Goal: Transaction & Acquisition: Purchase product/service

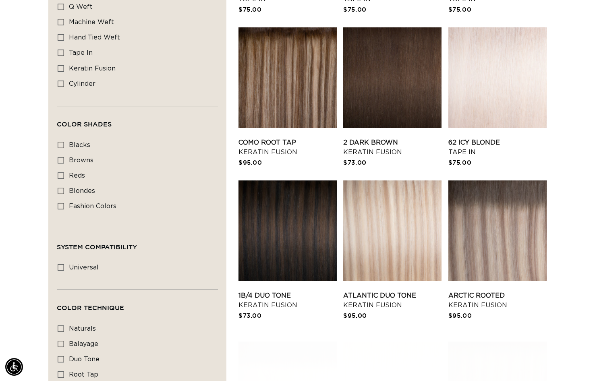
scroll to position [484, 0]
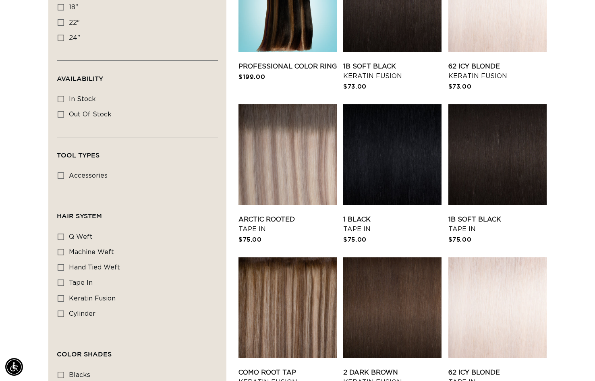
scroll to position [242, 0]
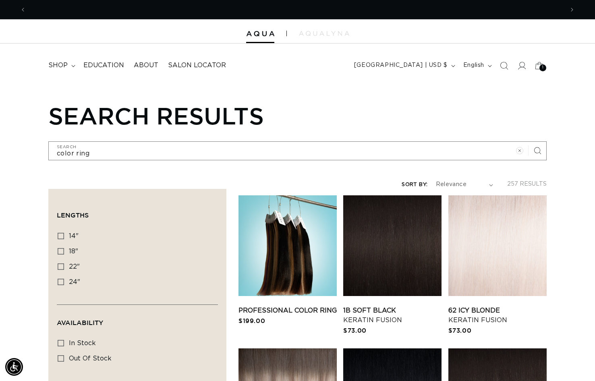
scroll to position [0, 0]
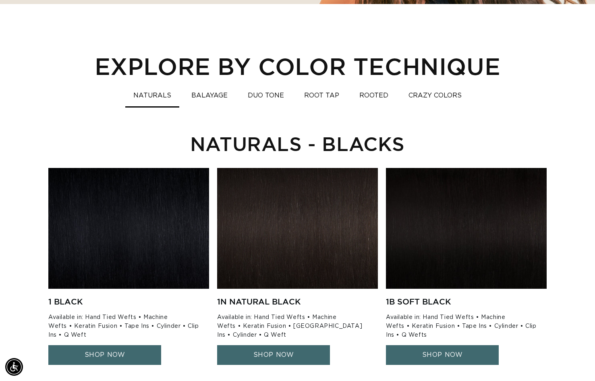
scroll to position [0, 538]
click at [364, 94] on button "ROOTED" at bounding box center [373, 96] width 45 height 16
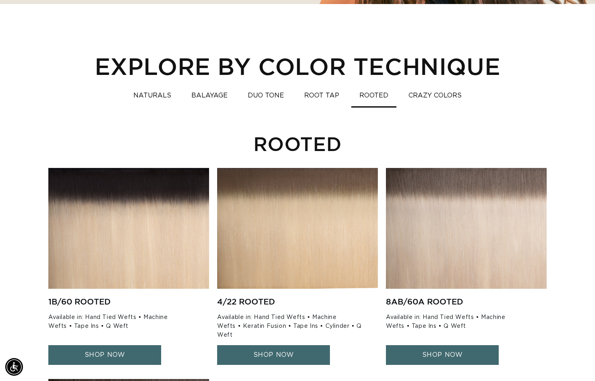
scroll to position [0, 0]
click at [427, 81] on div "EXPLORE BY COLOR TECHNIQUE NATURALS BALAYAGE DUO TONE ROOT TAP ROOTED CRAZY COL…" at bounding box center [297, 312] width 595 height 521
click at [435, 102] on button "CRAZY COLORS" at bounding box center [435, 96] width 69 height 16
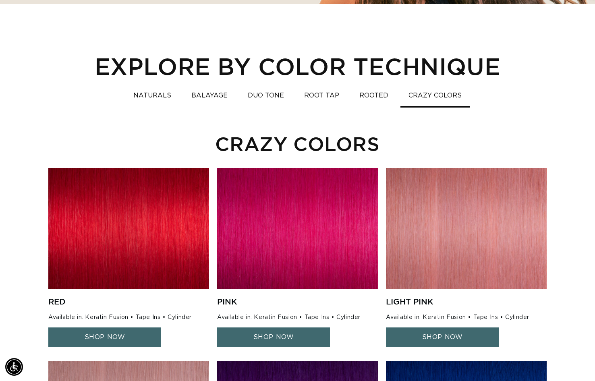
scroll to position [0, 1076]
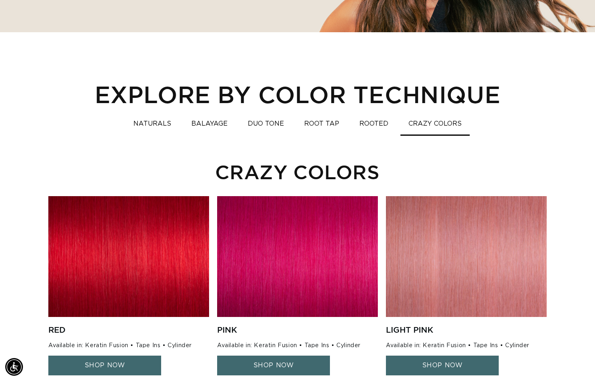
scroll to position [242, 0]
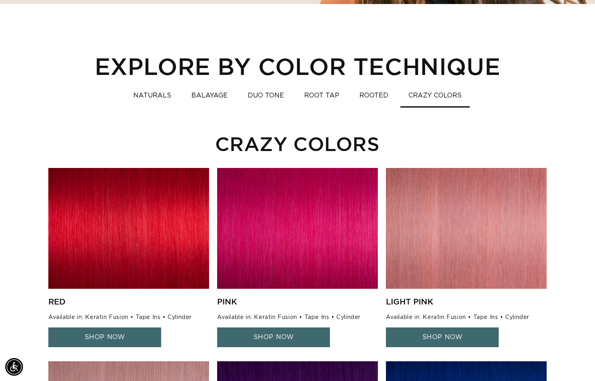
click at [316, 98] on button "ROOT TAP" at bounding box center [321, 96] width 51 height 16
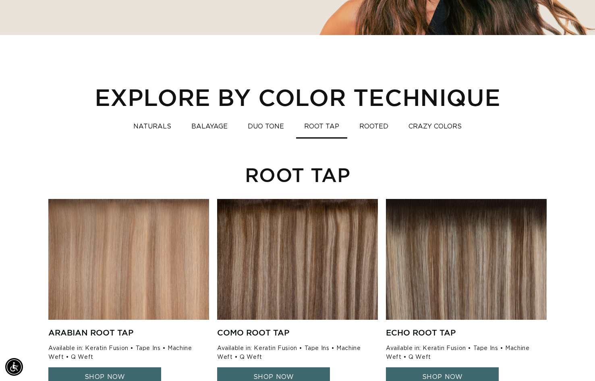
scroll to position [202, 0]
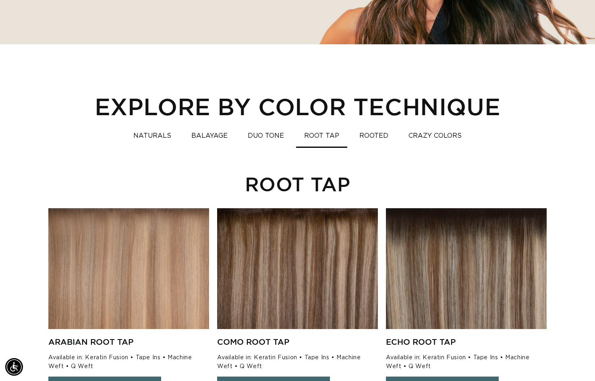
click at [262, 134] on button "DUO TONE" at bounding box center [266, 136] width 52 height 16
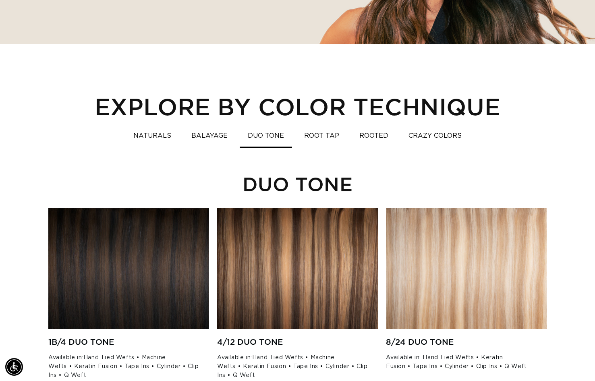
scroll to position [0, 538]
click at [19, 187] on div "EXPLORE BY COLOR TECHNIQUE NATURALS BALAYAGE DUO TONE ROOT TAP ROOTED CRAZY COL…" at bounding box center [297, 353] width 595 height 521
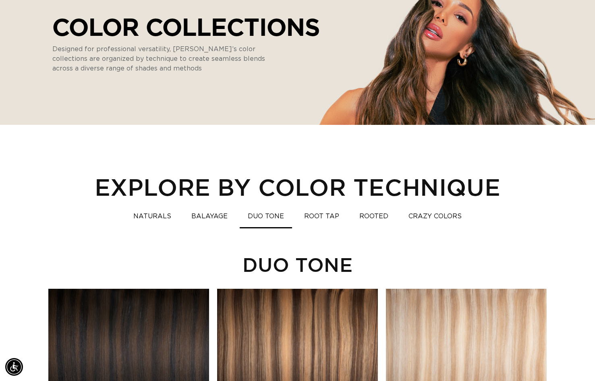
scroll to position [0, 0]
click at [197, 218] on button "BALAYAGE" at bounding box center [209, 217] width 52 height 16
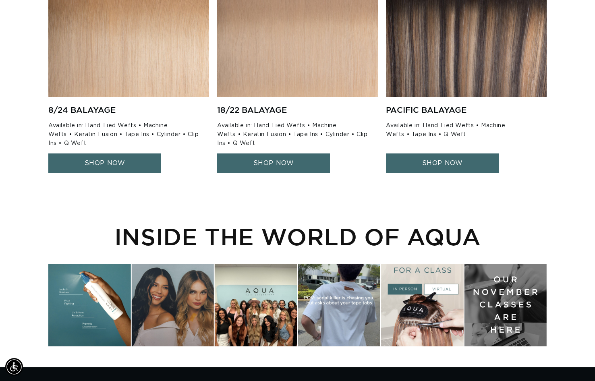
scroll to position [0, 1076]
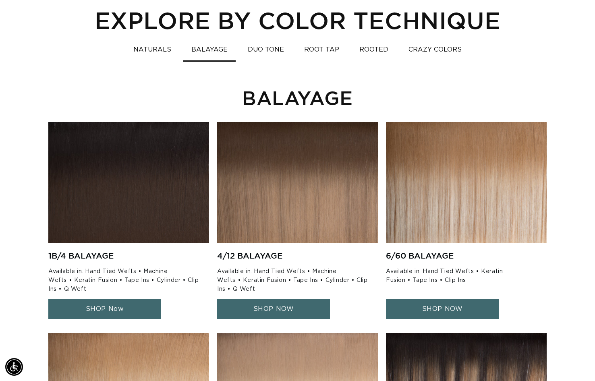
scroll to position [282, 0]
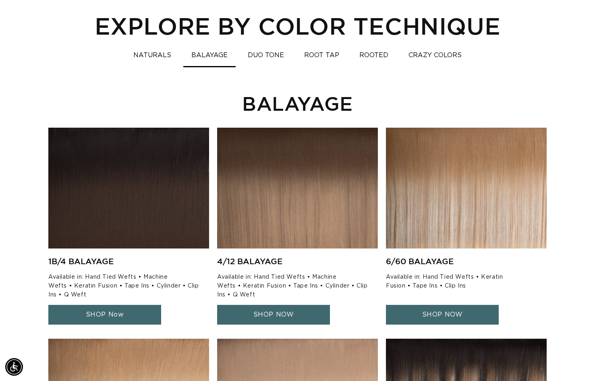
click at [163, 50] on button "NATURALS" at bounding box center [152, 56] width 54 height 16
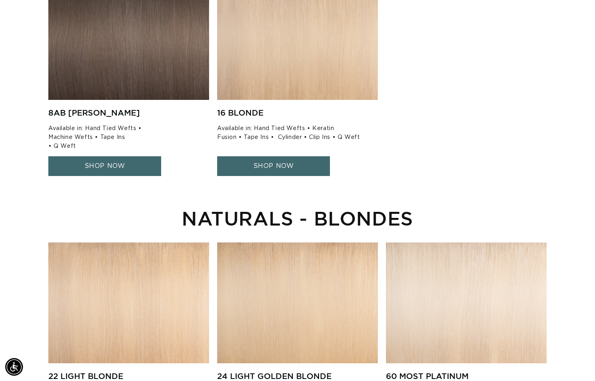
scroll to position [0, 0]
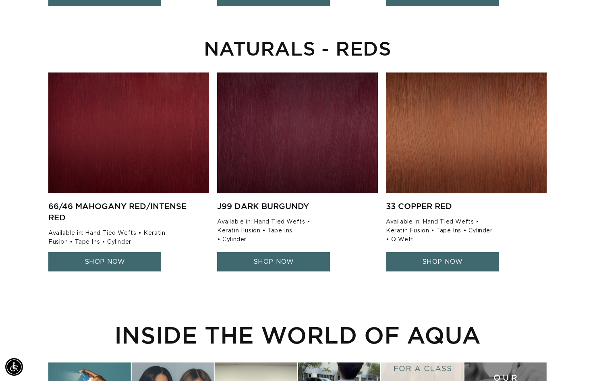
click at [482, 182] on img at bounding box center [466, 133] width 161 height 121
click at [463, 255] on link "SHOP NOW" at bounding box center [442, 262] width 113 height 20
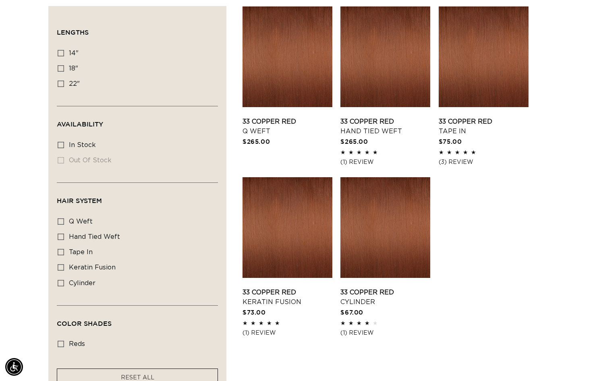
scroll to position [0, 1076]
click at [548, 108] on div "Filter: Lengths (0) Lengths 14" 14" (3 products) 18" 18" (4 products) 22" Avail…" at bounding box center [297, 205] width 595 height 398
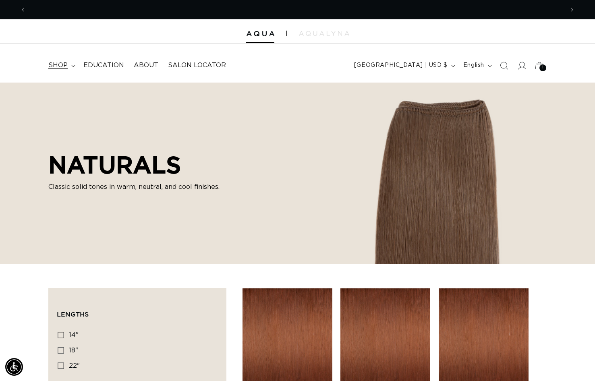
scroll to position [0, 538]
click at [75, 64] on summary "shop" at bounding box center [61, 65] width 35 height 18
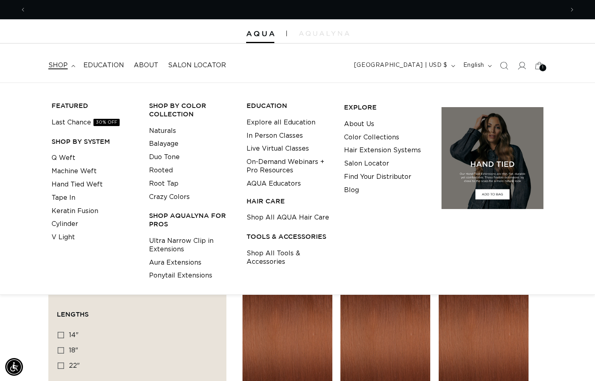
scroll to position [0, 0]
click at [78, 211] on link "Keratin Fusion" at bounding box center [75, 211] width 47 height 13
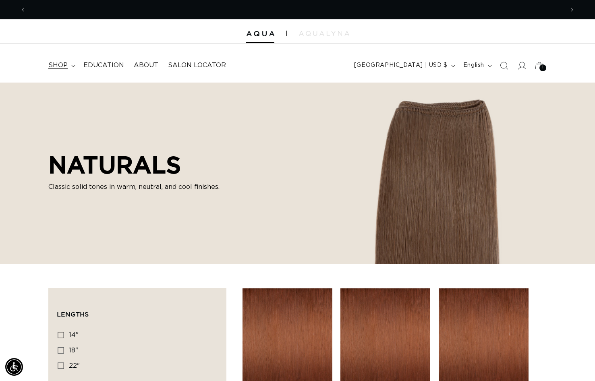
scroll to position [0, 1076]
click at [65, 64] on span "shop" at bounding box center [57, 65] width 19 height 8
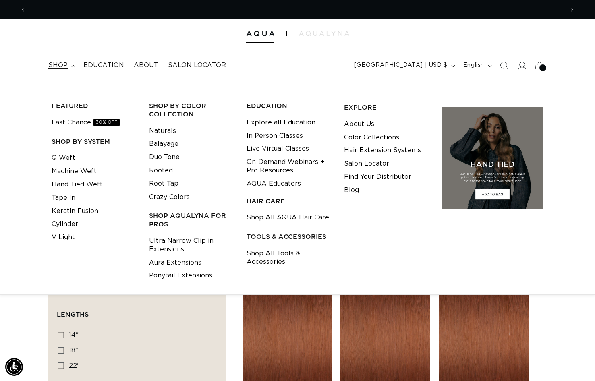
scroll to position [0, 0]
click at [164, 127] on link "Naturals" at bounding box center [162, 131] width 27 height 13
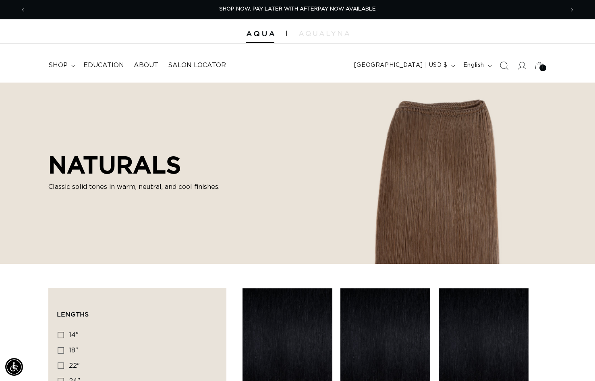
click at [499, 67] on span "Search" at bounding box center [504, 66] width 18 height 18
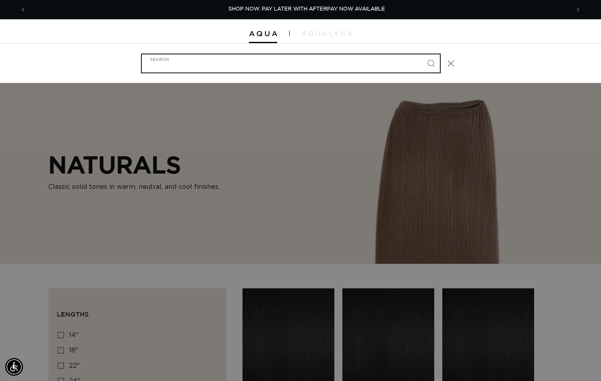
scroll to position [0, 544]
click at [405, 67] on input "Search" at bounding box center [291, 63] width 298 height 18
type input "c"
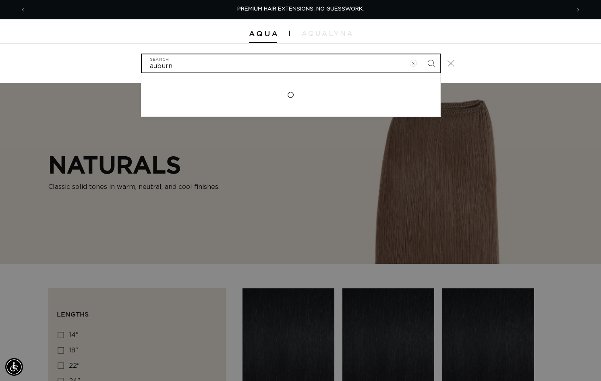
type input "auburn"
click at [422, 54] on button "Search" at bounding box center [431, 63] width 18 height 18
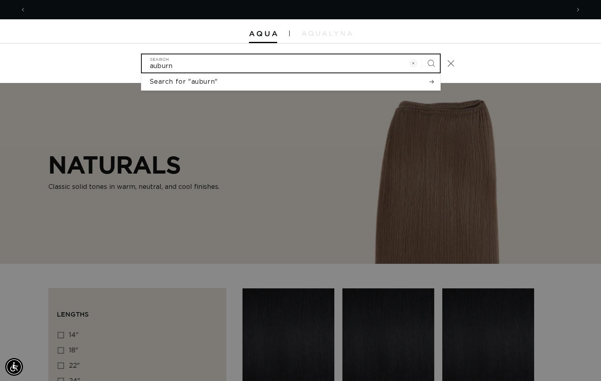
scroll to position [0, 544]
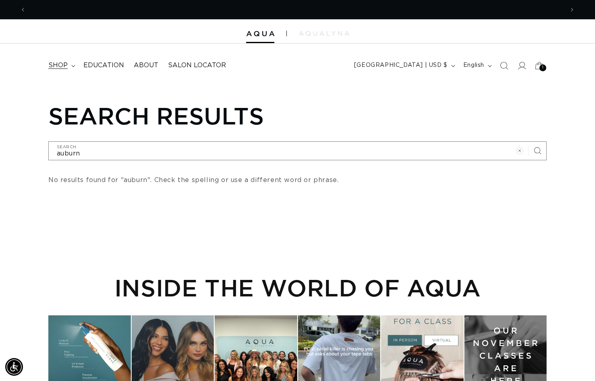
click at [71, 63] on summary "shop" at bounding box center [61, 65] width 35 height 18
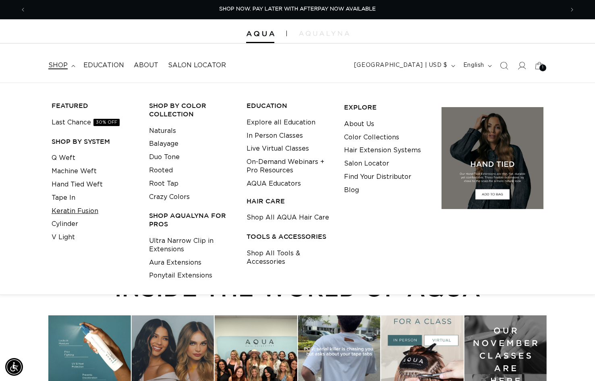
click at [61, 214] on link "Keratin Fusion" at bounding box center [75, 211] width 47 height 13
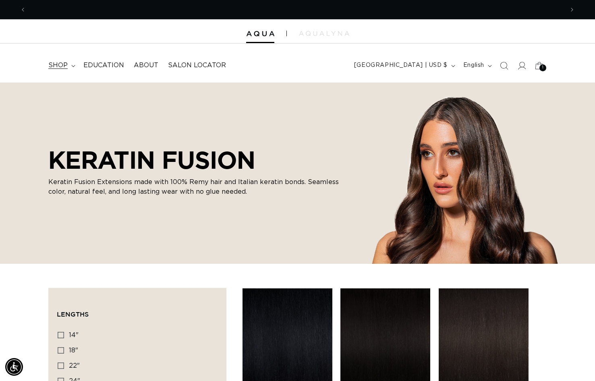
scroll to position [0, 1076]
click at [73, 62] on summary "shop" at bounding box center [61, 65] width 35 height 18
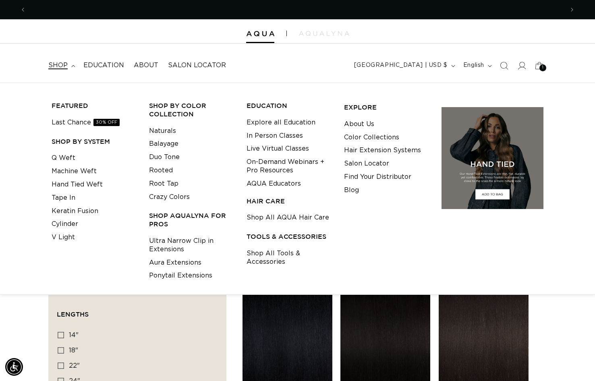
scroll to position [0, 0]
click at [258, 254] on link "Shop All Tools & Accessories" at bounding box center [289, 258] width 85 height 22
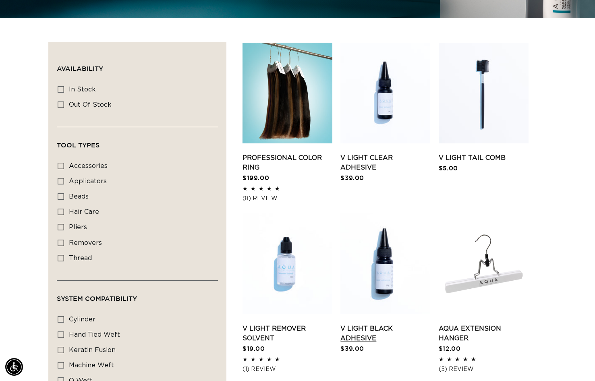
scroll to position [282, 0]
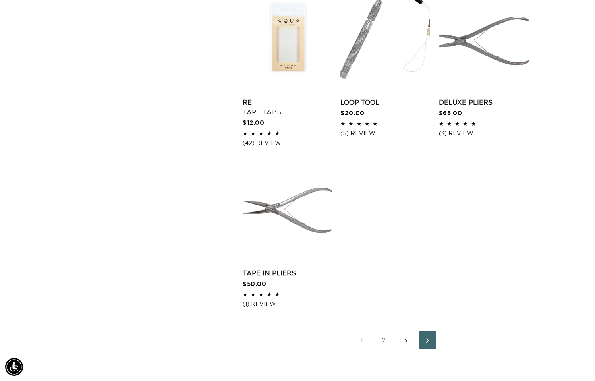
scroll to position [0, 0]
click at [427, 341] on icon "Next page" at bounding box center [428, 341] width 10 height 6
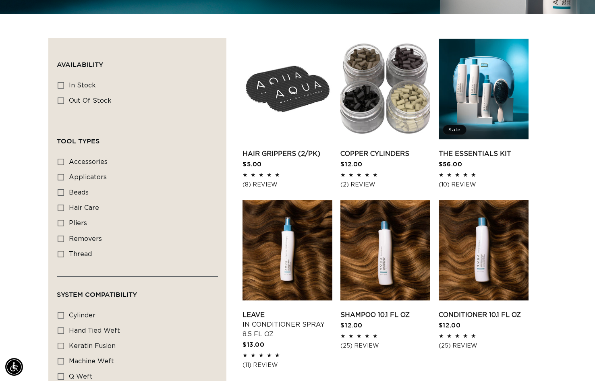
scroll to position [0, 538]
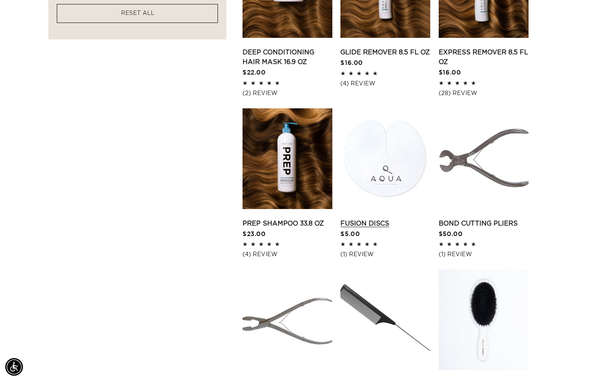
click at [384, 219] on link "Fusion Discs" at bounding box center [386, 224] width 90 height 10
click at [561, 177] on div "Filter: Availability (0) Availability In stock In stock (38 products) Out of st…" at bounding box center [297, 113] width 595 height 1037
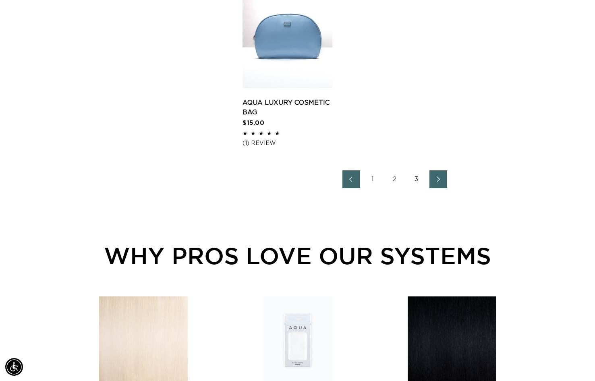
click at [445, 179] on link "Next page" at bounding box center [439, 179] width 18 height 18
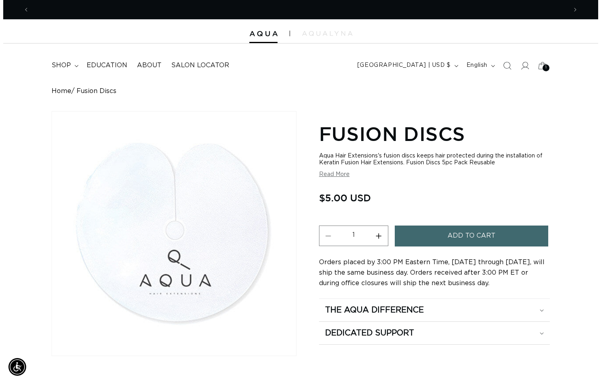
scroll to position [0, 538]
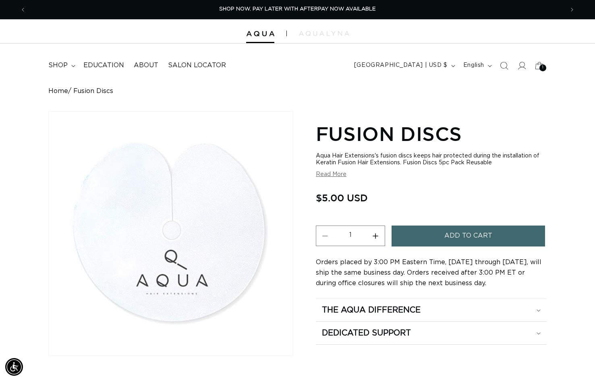
click at [479, 243] on span "Add to cart" at bounding box center [469, 236] width 48 height 21
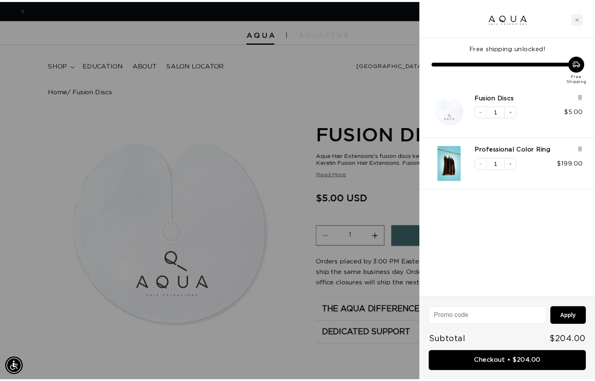
scroll to position [0, 0]
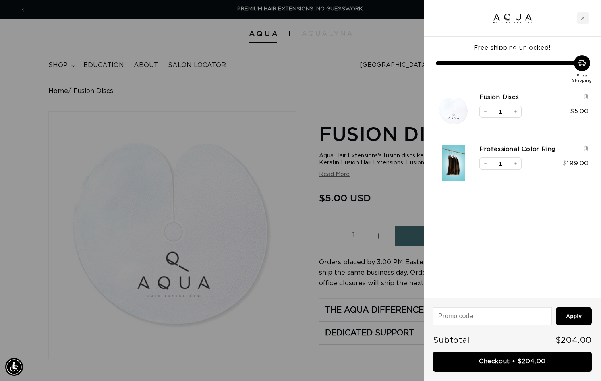
click at [27, 72] on div at bounding box center [300, 190] width 601 height 381
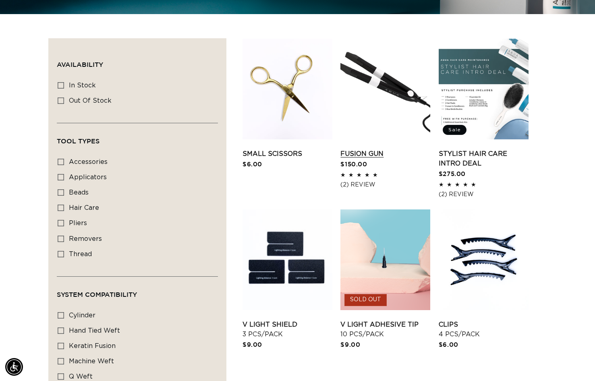
scroll to position [0, 1076]
click at [370, 149] on link "Fusion Gun" at bounding box center [386, 154] width 90 height 10
click at [550, 104] on div "Filter: Availability (0) Availability In stock In stock (38 products) Out of st…" at bounding box center [297, 293] width 595 height 511
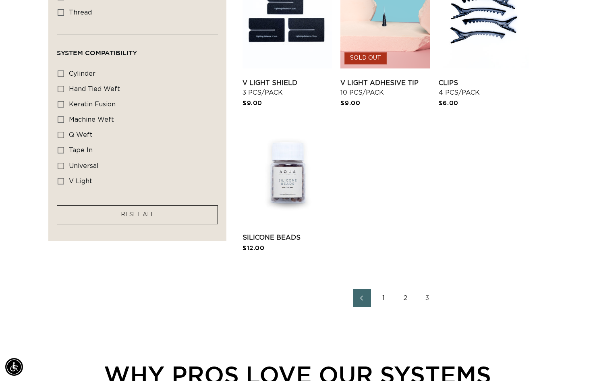
click at [402, 296] on link "2" at bounding box center [406, 298] width 18 height 18
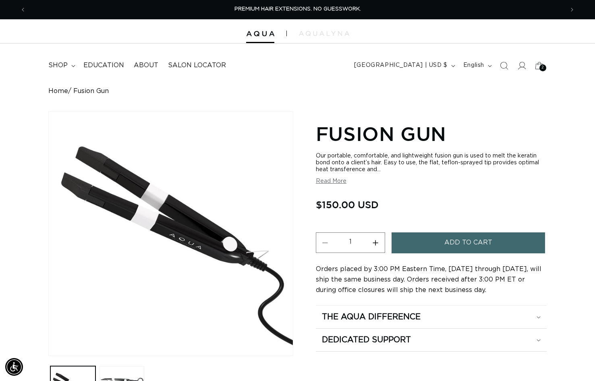
click at [482, 245] on span "Add to cart" at bounding box center [469, 243] width 48 height 21
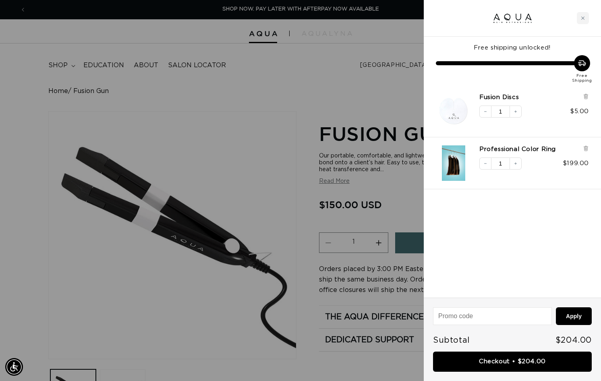
click at [315, 98] on div at bounding box center [300, 190] width 601 height 381
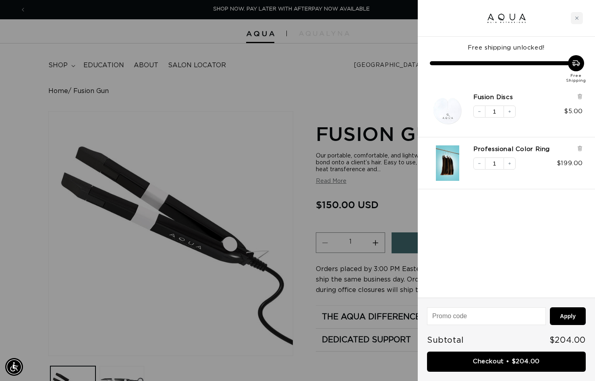
scroll to position [0, 538]
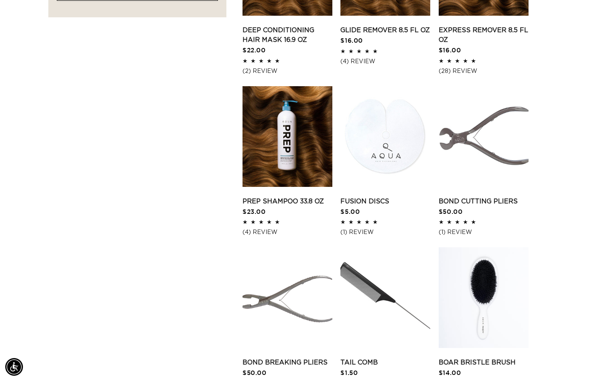
scroll to position [887, 0]
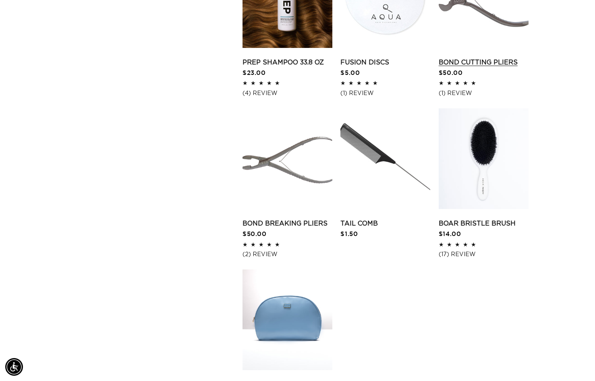
scroll to position [0, 1076]
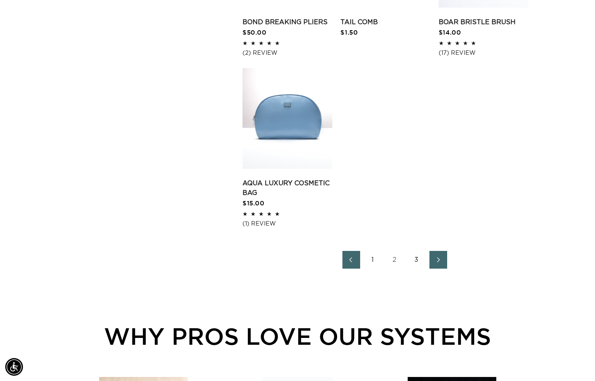
scroll to position [0, 0]
click at [368, 262] on link "1" at bounding box center [373, 260] width 18 height 18
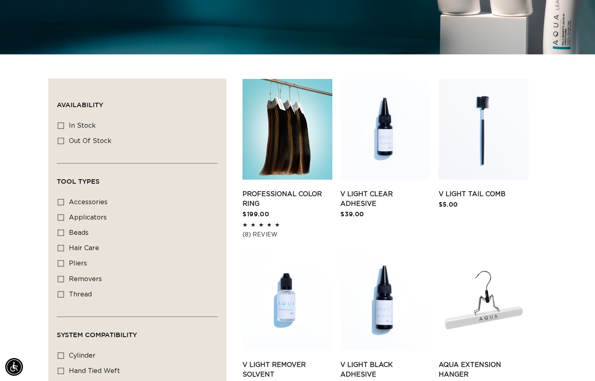
scroll to position [0, 1076]
click at [278, 189] on link "Professional Color Ring" at bounding box center [288, 198] width 90 height 19
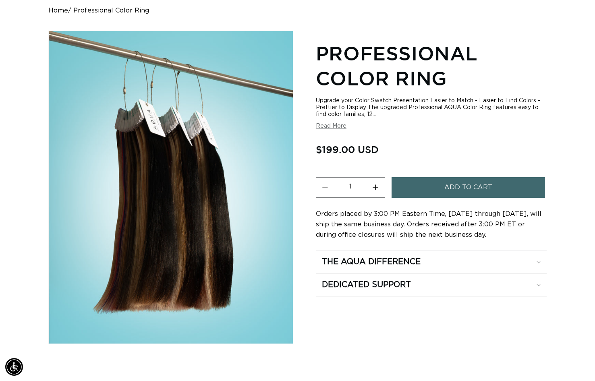
scroll to position [0, 1076]
click at [320, 125] on button "Read More" at bounding box center [331, 126] width 31 height 7
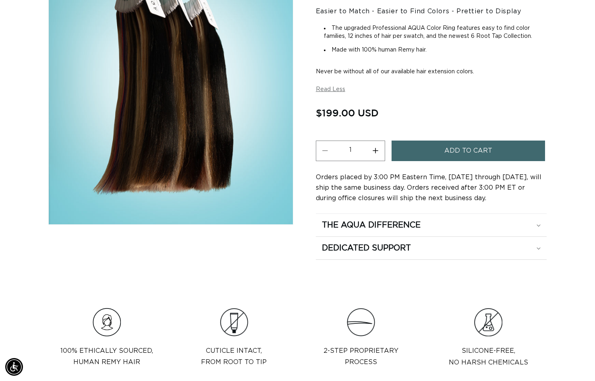
scroll to position [202, 0]
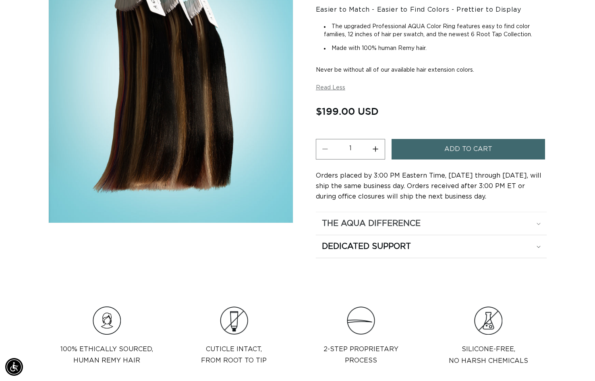
click at [540, 224] on icon at bounding box center [539, 224] width 4 height 2
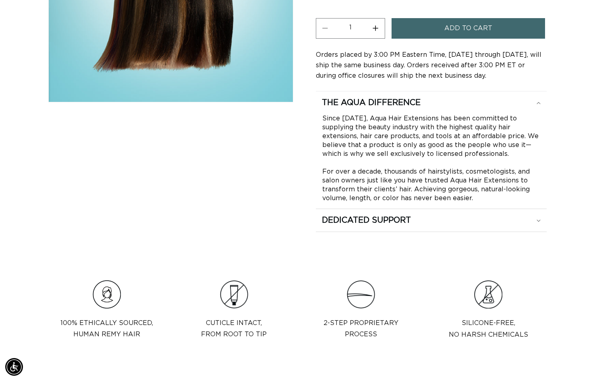
scroll to position [0, 538]
click at [391, 222] on h2 "Dedicated Support" at bounding box center [366, 220] width 89 height 10
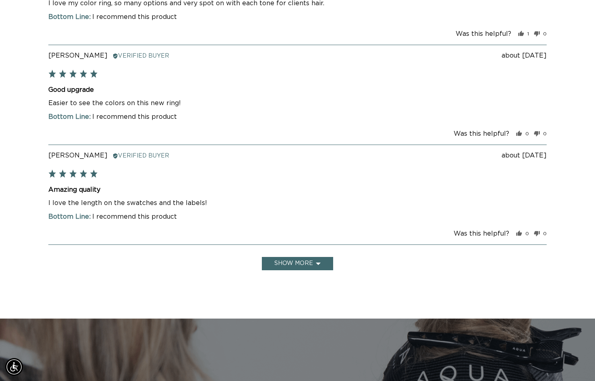
scroll to position [1129, 0]
click at [311, 251] on div "Review posted [DATE] [PERSON_NAME] Reviewed by [PERSON_NAME] Verified Buyer Rat…" at bounding box center [297, 1] width 499 height 537
click at [315, 263] on button "Show more" at bounding box center [297, 263] width 71 height 13
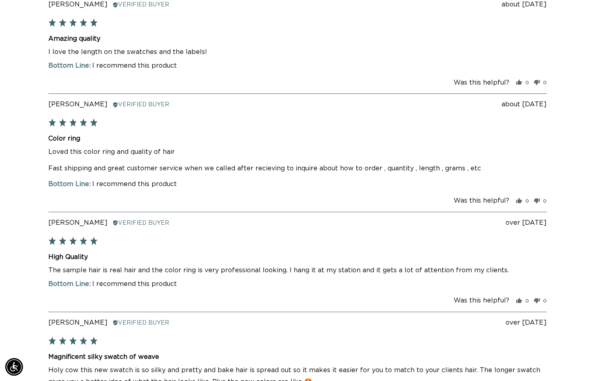
scroll to position [1290, 0]
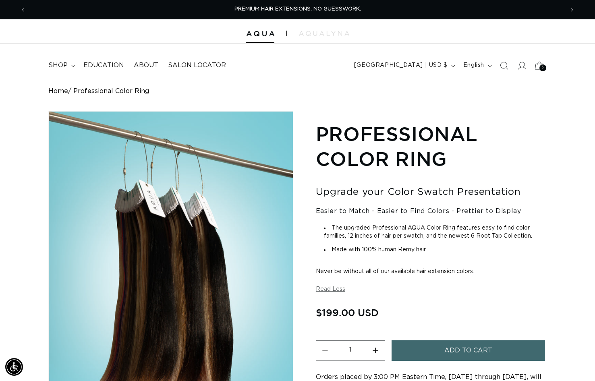
click at [541, 62] on icon at bounding box center [539, 65] width 19 height 19
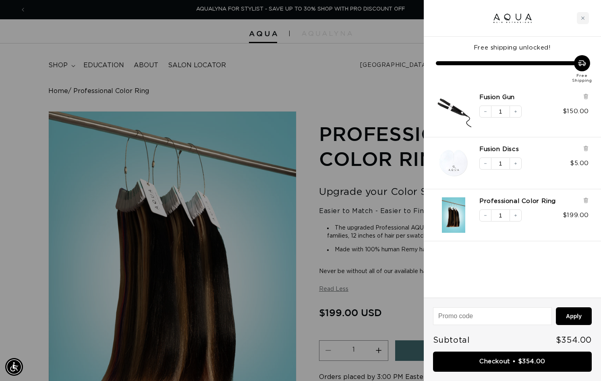
click at [360, 93] on div at bounding box center [300, 190] width 601 height 381
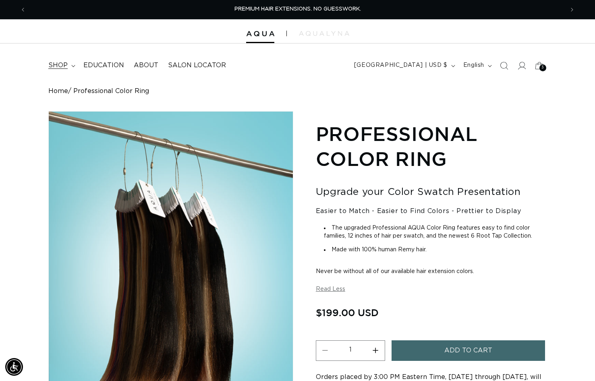
click at [71, 70] on summary "shop" at bounding box center [61, 65] width 35 height 18
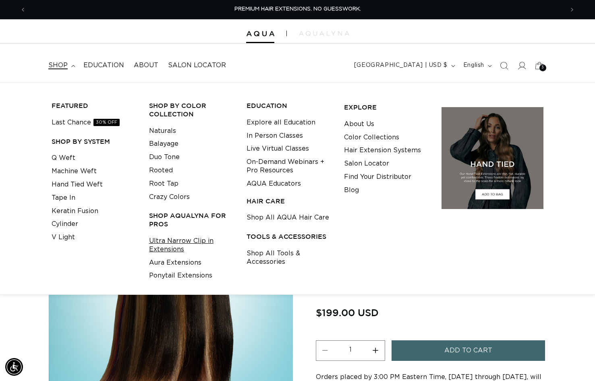
click at [178, 245] on link "Ultra Narrow Clip in Extensions" at bounding box center [191, 246] width 85 height 22
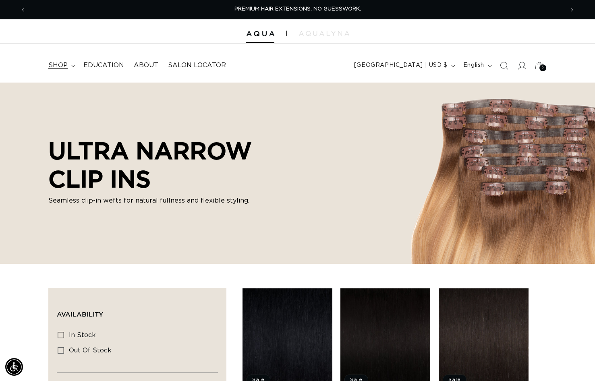
click at [75, 62] on summary "shop" at bounding box center [61, 65] width 35 height 18
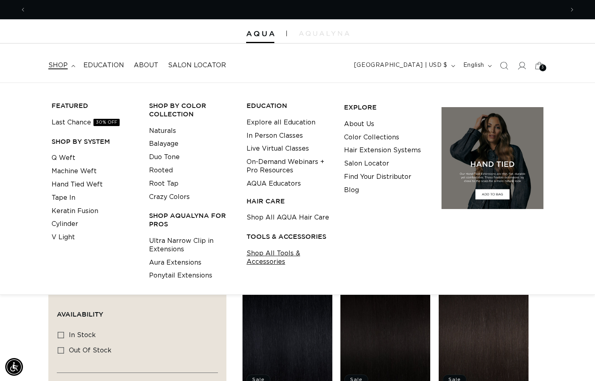
scroll to position [0, 538]
click at [272, 252] on link "Shop All Tools & Accessories" at bounding box center [289, 258] width 85 height 22
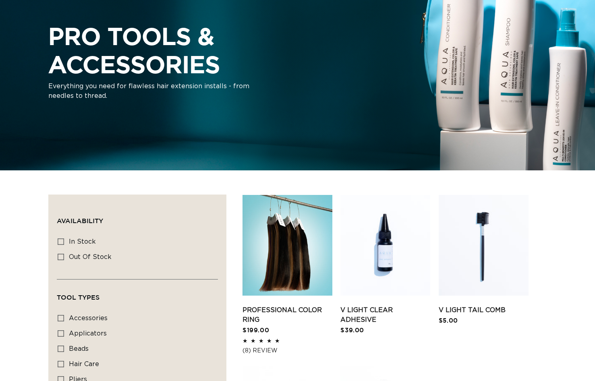
scroll to position [202, 0]
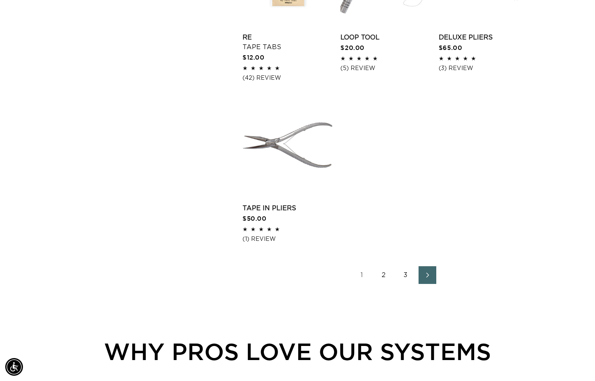
scroll to position [1129, 0]
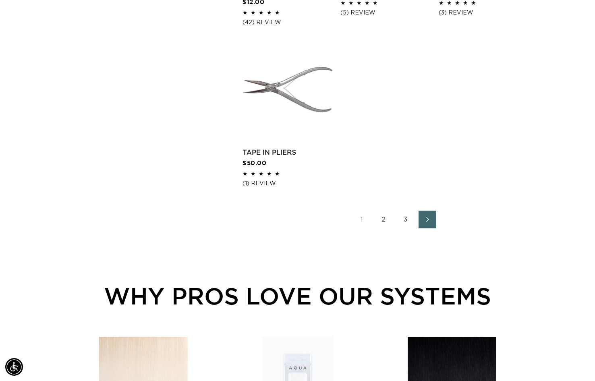
click at [379, 218] on link "2" at bounding box center [384, 220] width 18 height 18
